Goal: Task Accomplishment & Management: Manage account settings

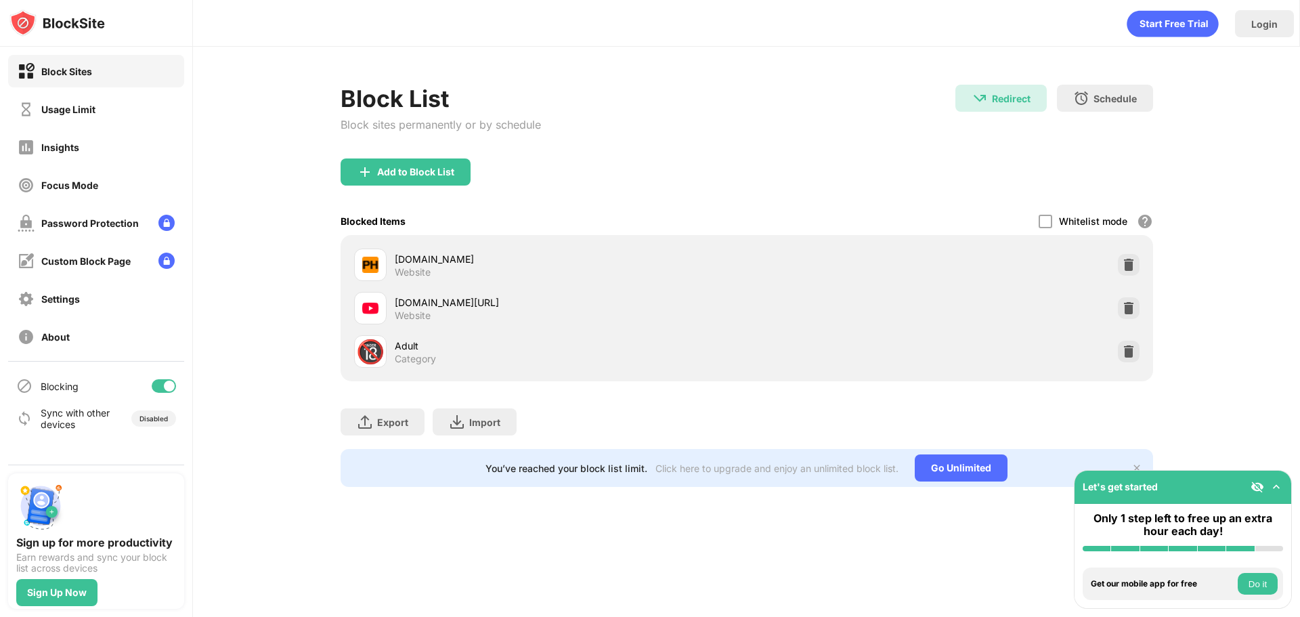
click at [169, 395] on div "Blocking" at bounding box center [96, 386] width 176 height 33
click at [167, 390] on div at bounding box center [169, 386] width 11 height 11
click at [165, 389] on div at bounding box center [164, 386] width 24 height 14
click at [157, 386] on div at bounding box center [164, 386] width 24 height 14
click at [158, 386] on div at bounding box center [158, 386] width 11 height 11
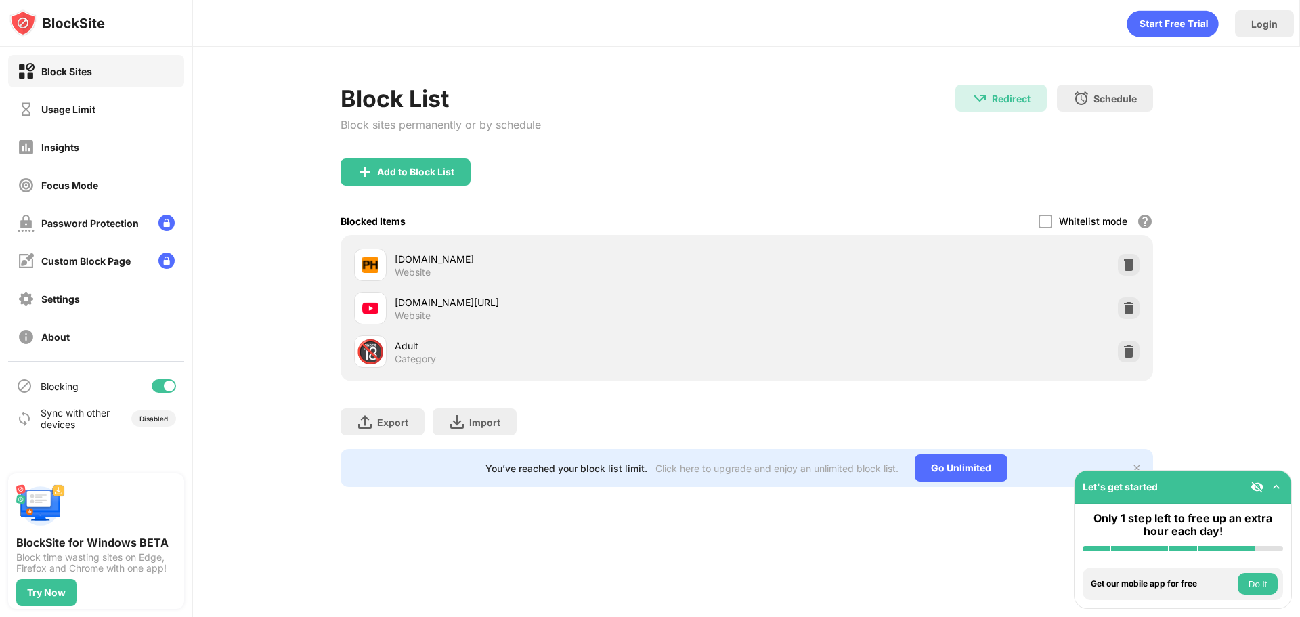
click at [154, 399] on div "Blocking" at bounding box center [96, 386] width 176 height 33
drag, startPoint x: 161, startPoint y: 389, endPoint x: 162, endPoint y: 365, distance: 23.7
click at [163, 383] on div at bounding box center [164, 386] width 24 height 14
drag, startPoint x: 167, startPoint y: 383, endPoint x: 170, endPoint y: 390, distance: 7.6
click at [169, 389] on div at bounding box center [164, 386] width 24 height 14
